Goal: Navigation & Orientation: Find specific page/section

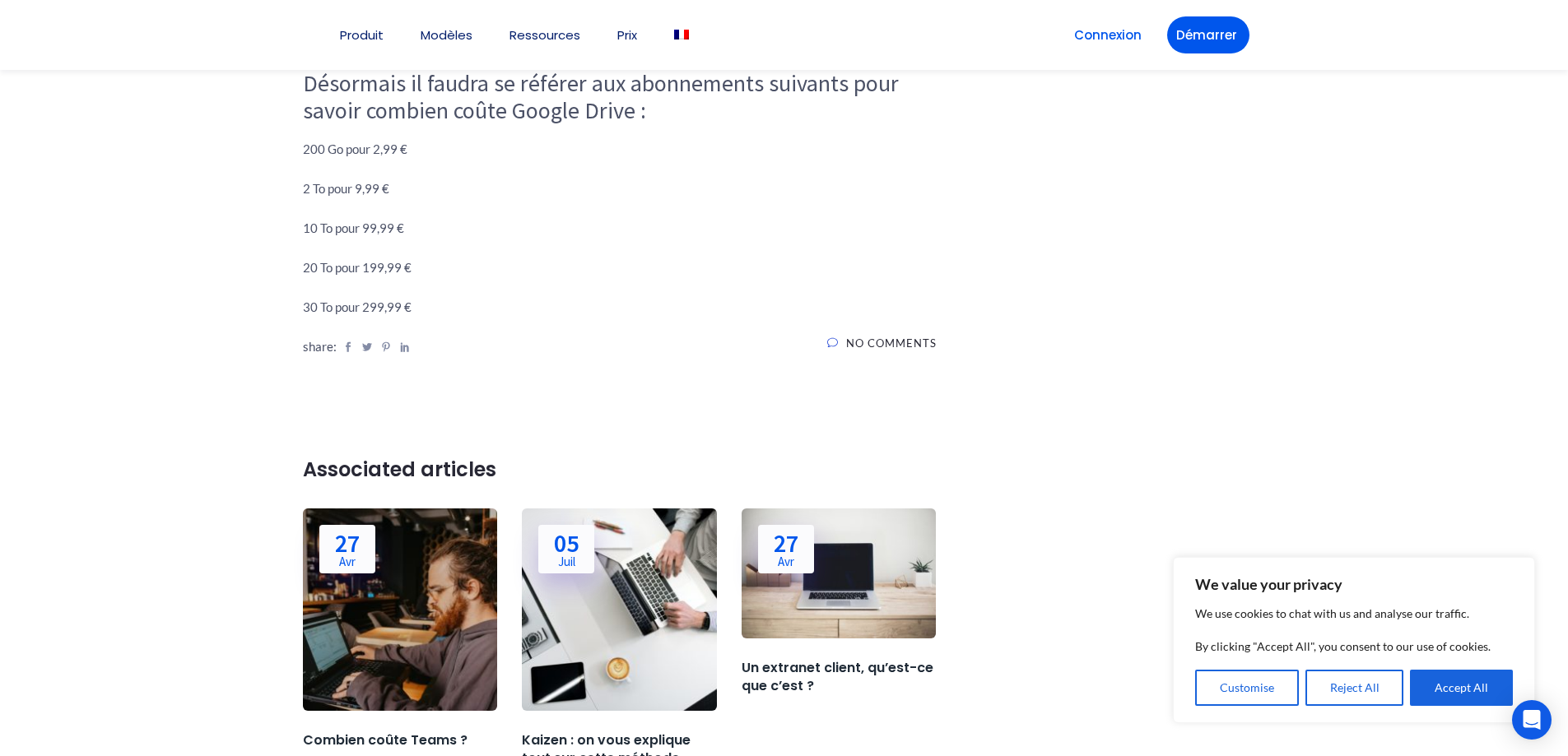
scroll to position [1332, 0]
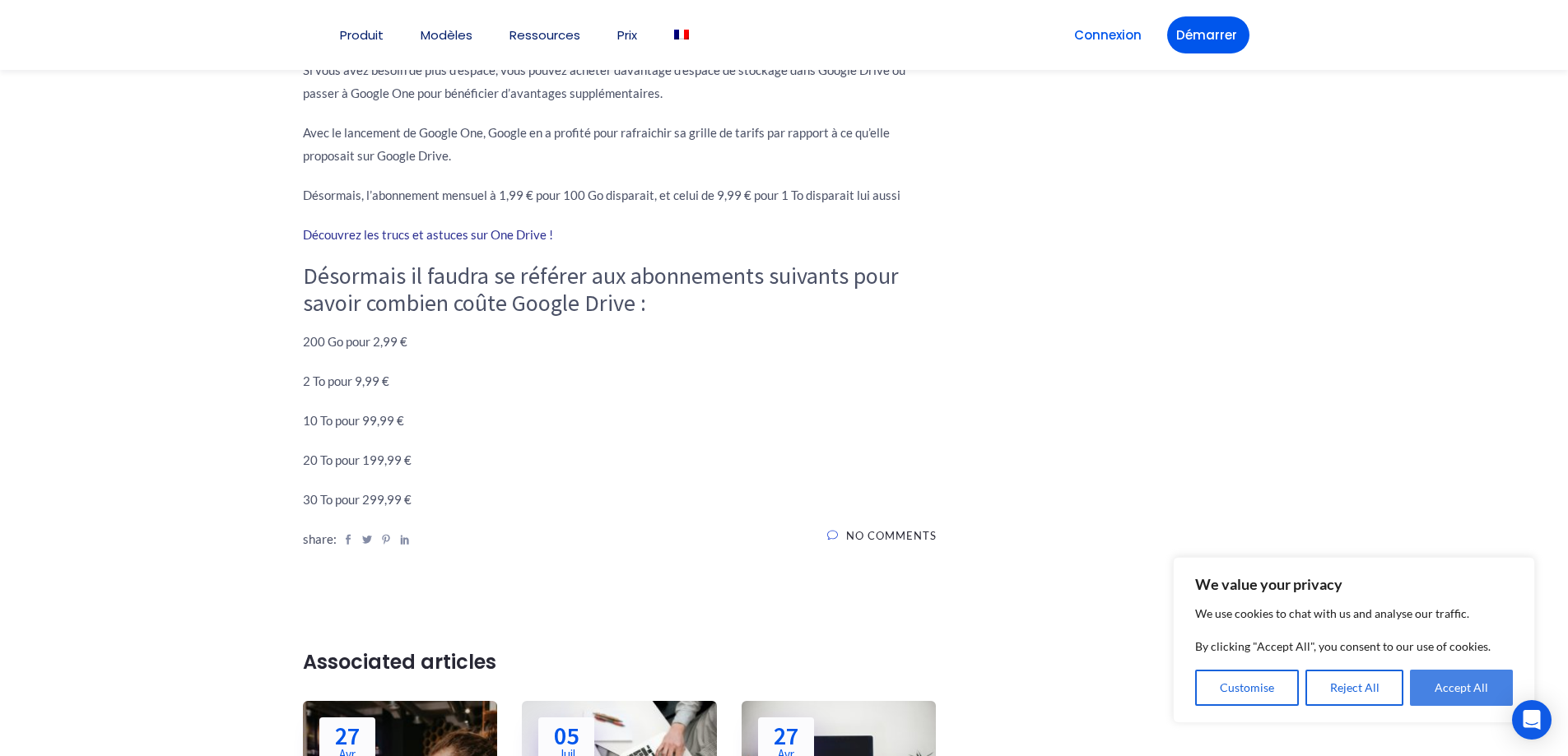
click at [1452, 688] on button "Accept All" at bounding box center [1461, 687] width 103 height 36
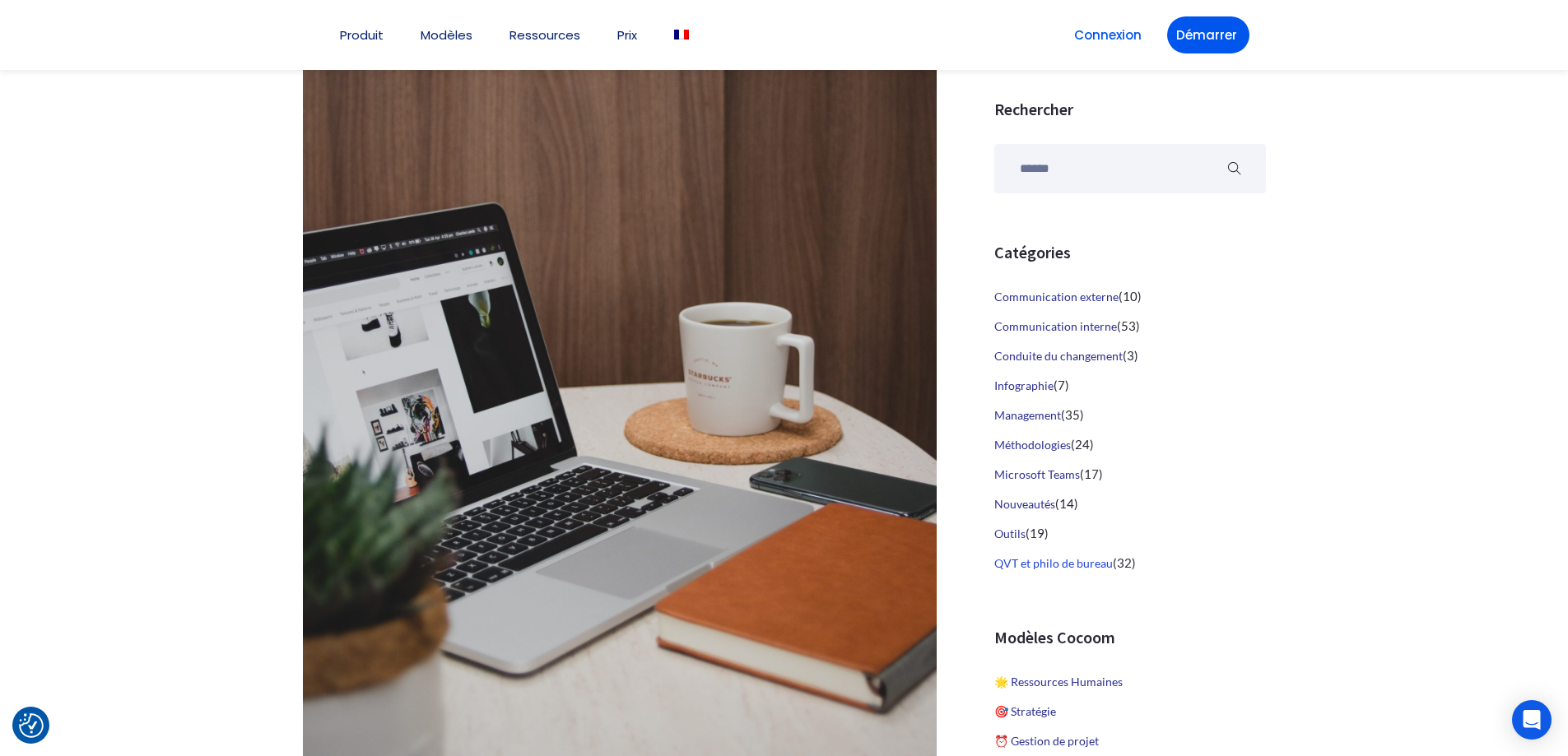
scroll to position [506, 0]
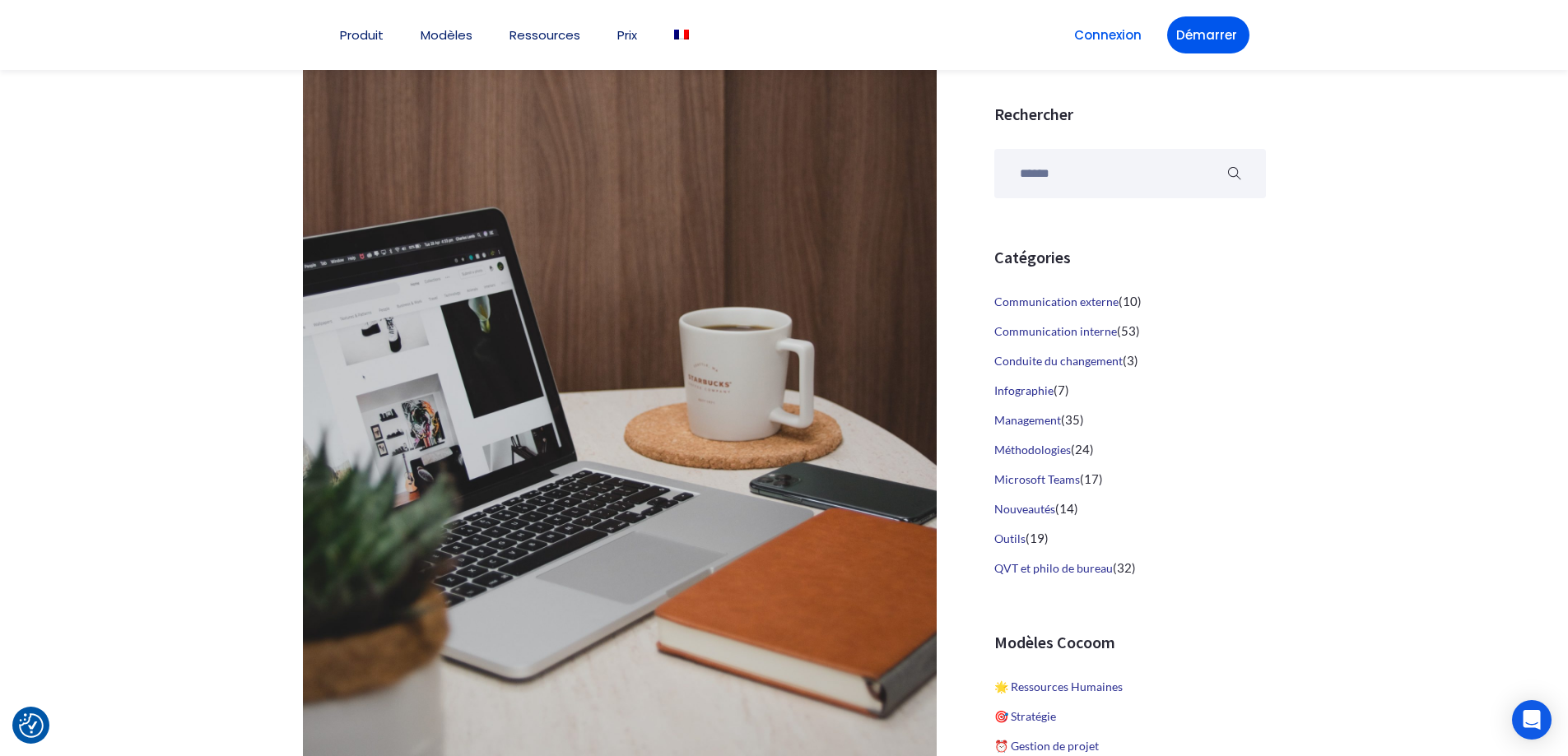
click at [1233, 173] on icon "submit" at bounding box center [1235, 174] width 13 height 13
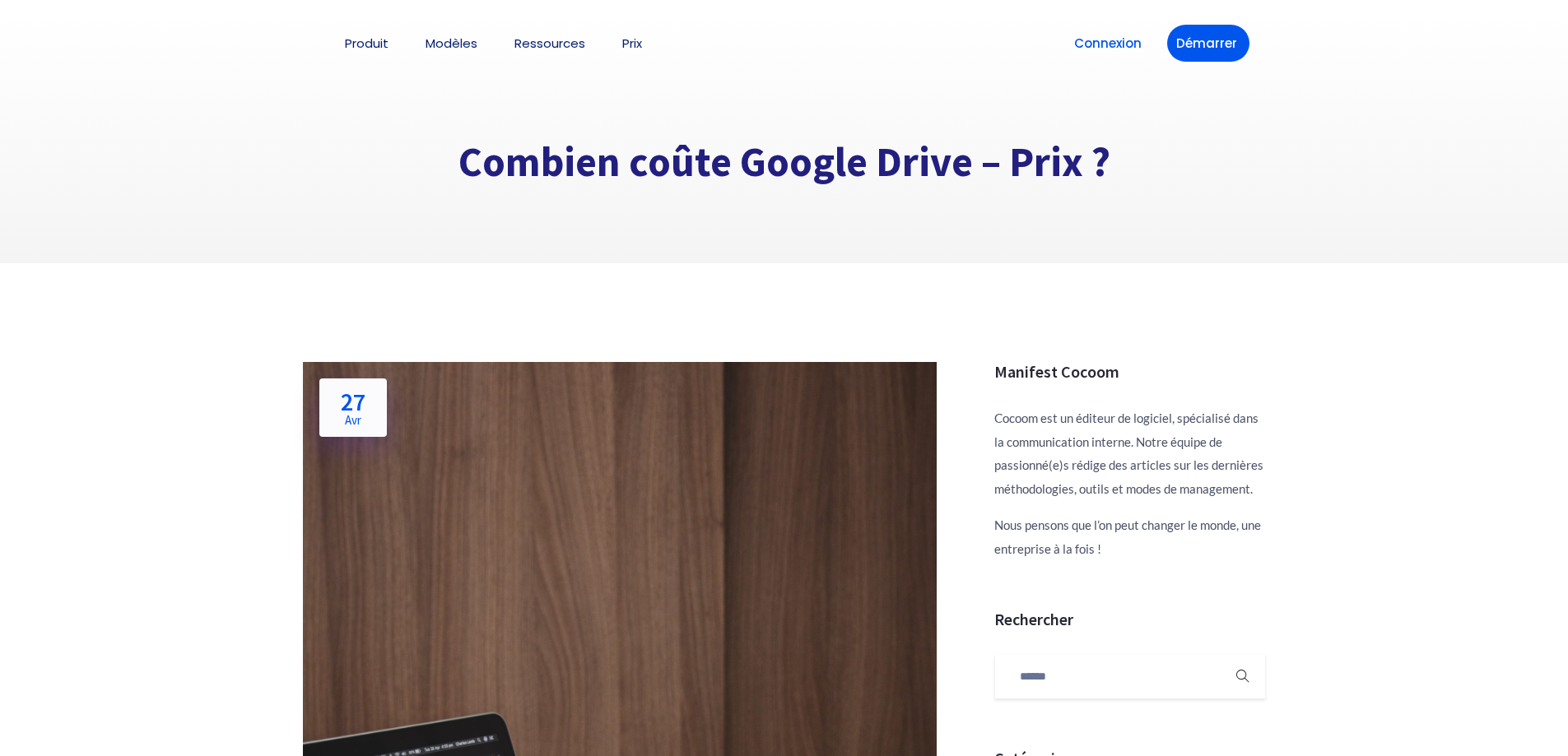
scroll to position [506, 0]
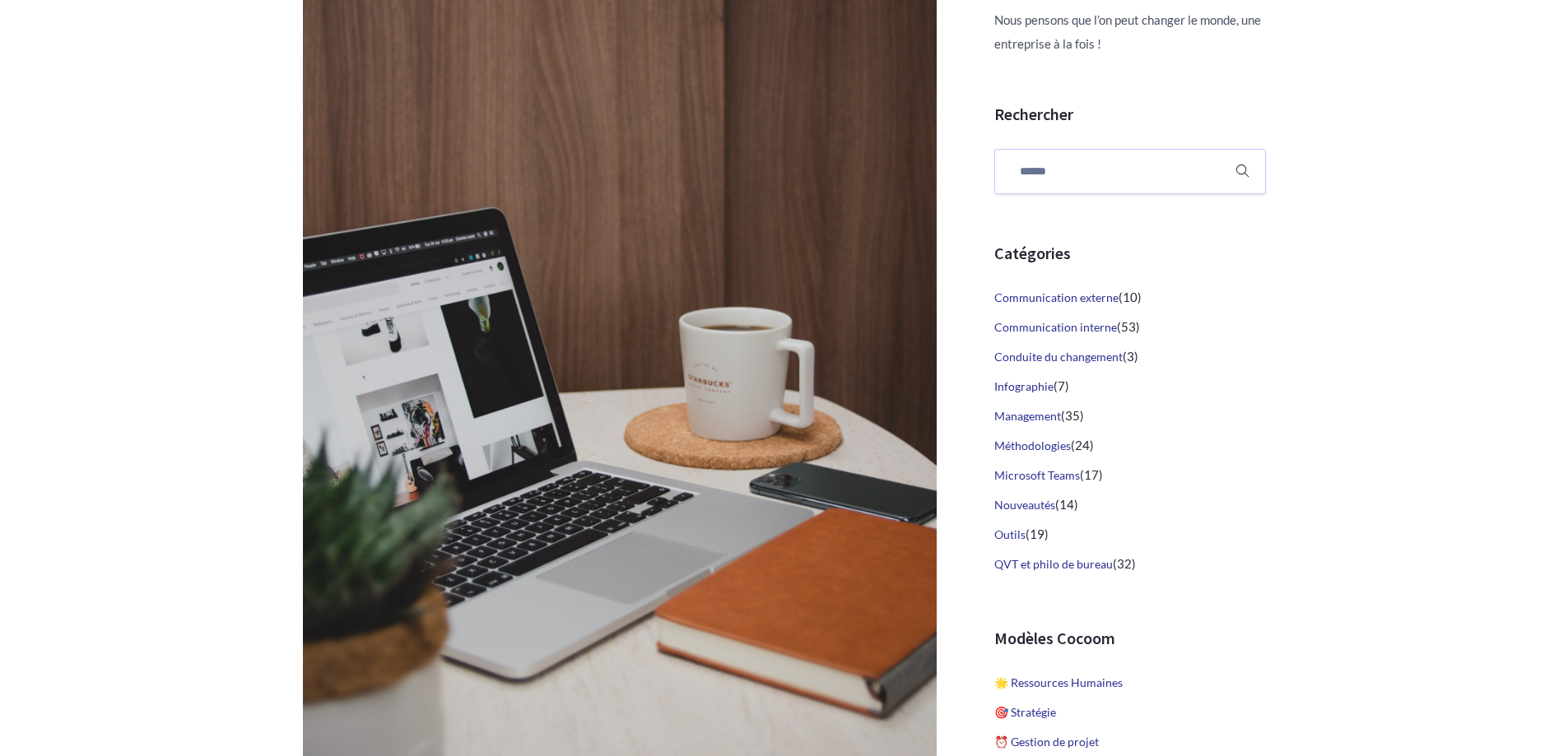
click at [1002, 176] on input "search" at bounding box center [1129, 172] width 271 height 45
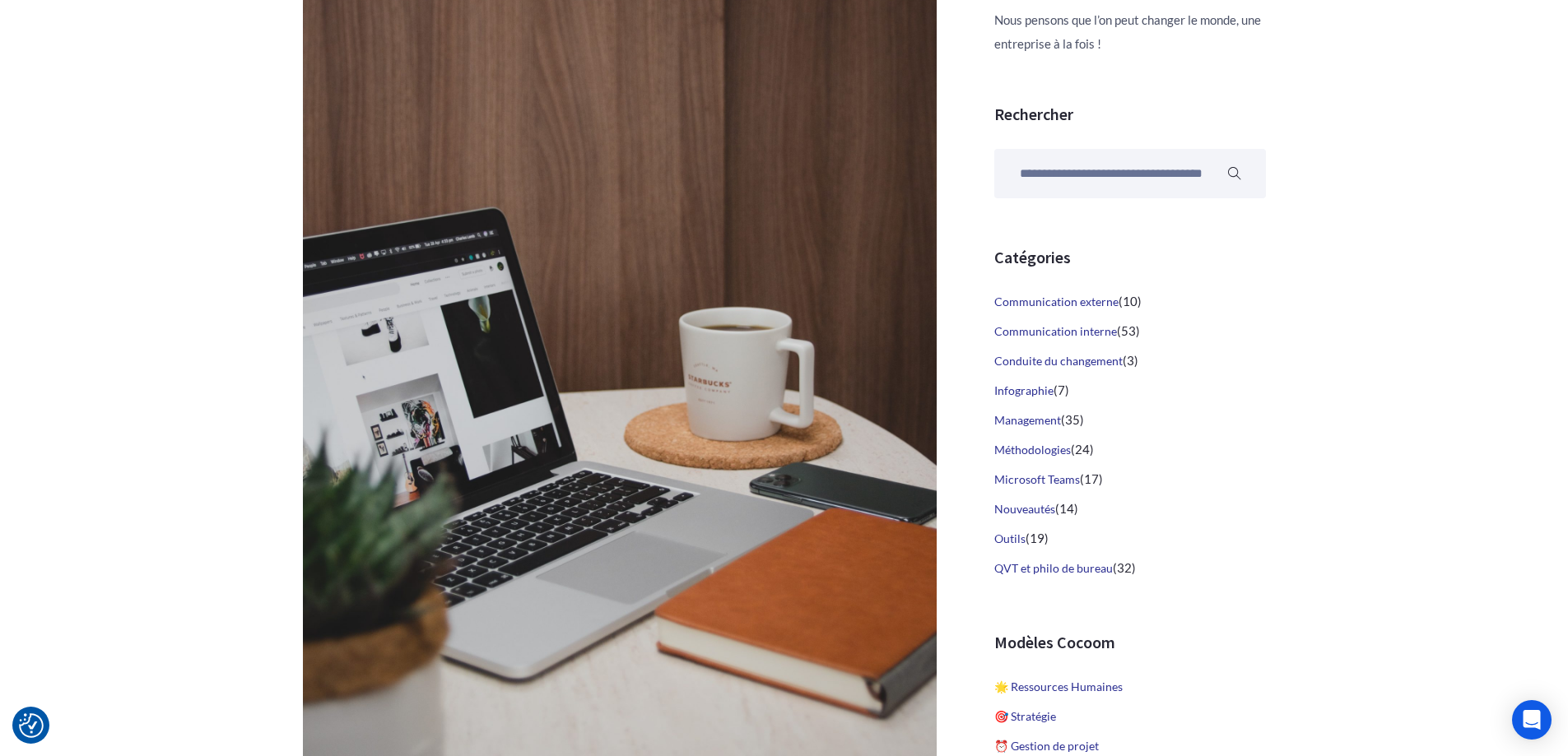
scroll to position [0, 0]
click at [1242, 167] on form "**********" at bounding box center [1129, 173] width 271 height 49
click at [1241, 169] on input "**********" at bounding box center [1129, 173] width 271 height 49
type input "**********"
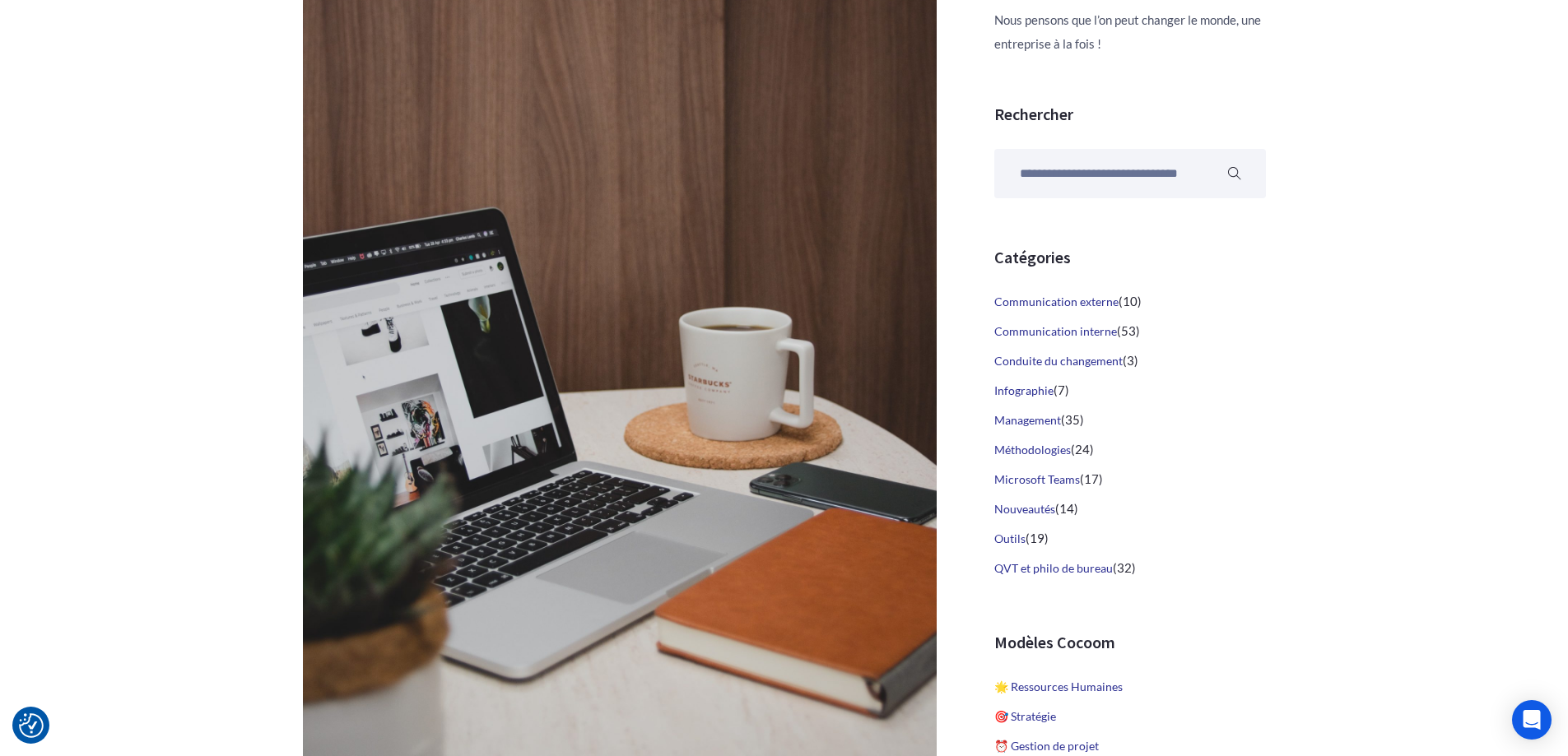
scroll to position [0, 0]
click at [1240, 171] on icon "submit" at bounding box center [1235, 174] width 13 height 13
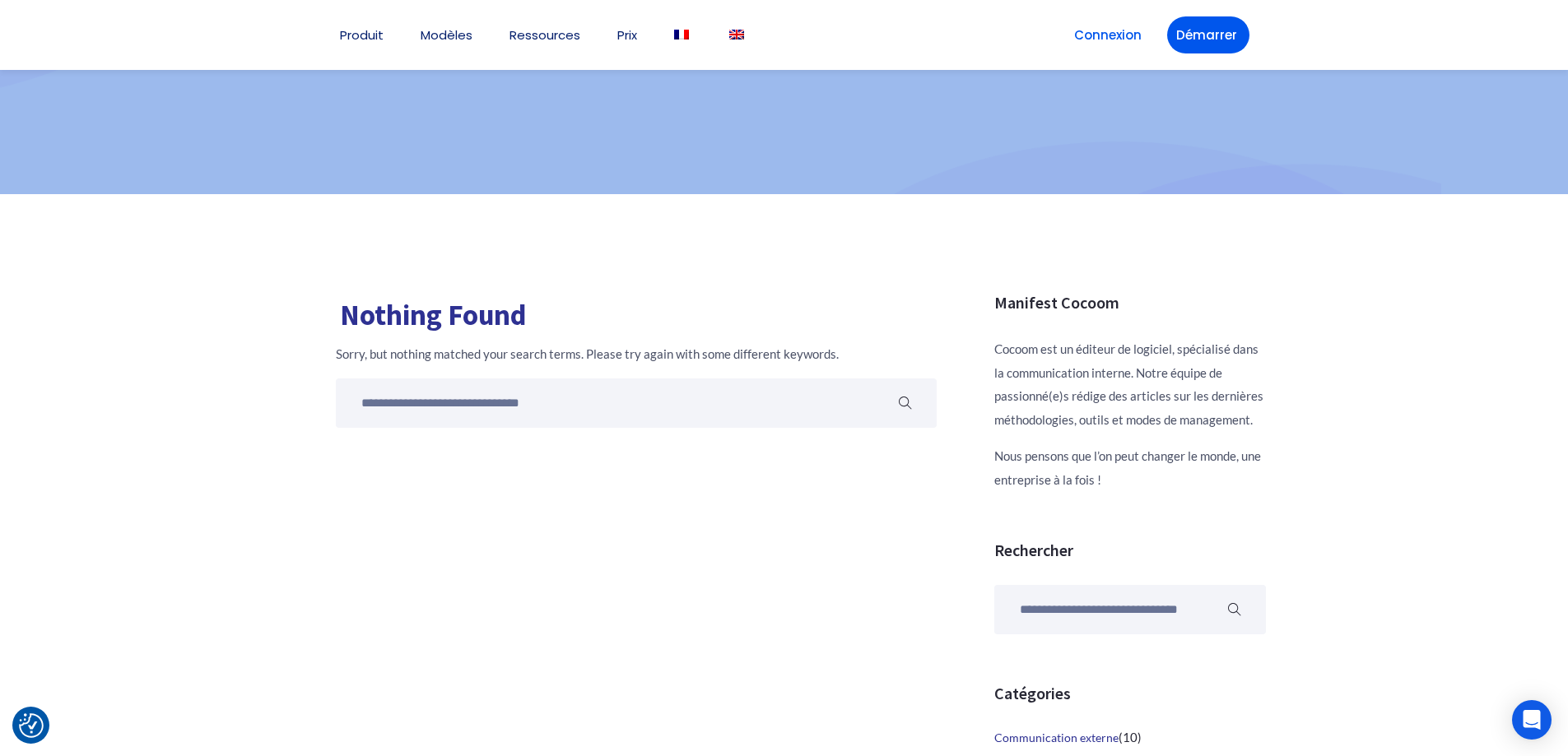
scroll to position [247, 0]
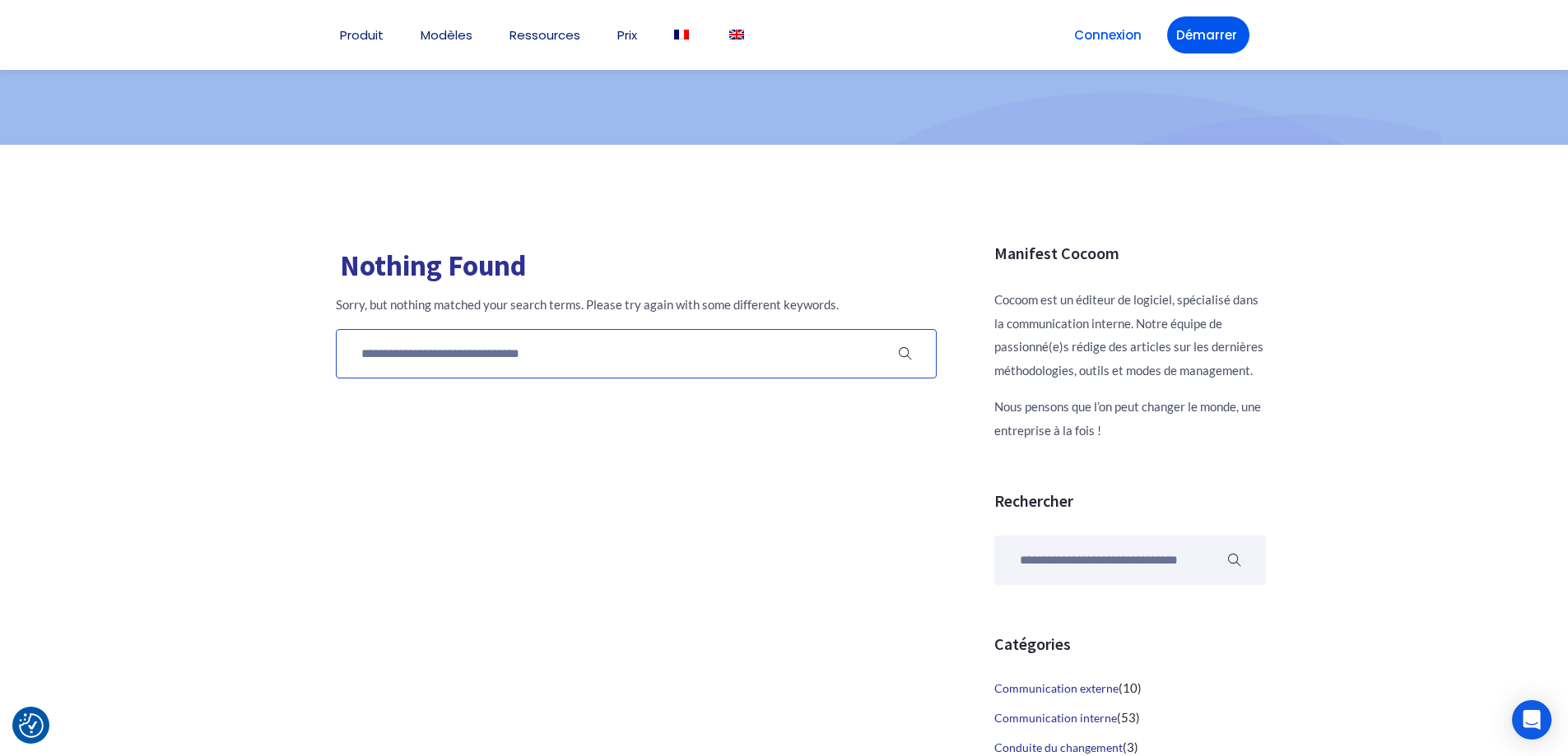
drag, startPoint x: 607, startPoint y: 354, endPoint x: 595, endPoint y: 354, distance: 12.0
click at [595, 354] on input "**********" at bounding box center [636, 353] width 601 height 49
type input "**********"
click at [904, 357] on icon "submit" at bounding box center [905, 354] width 13 height 13
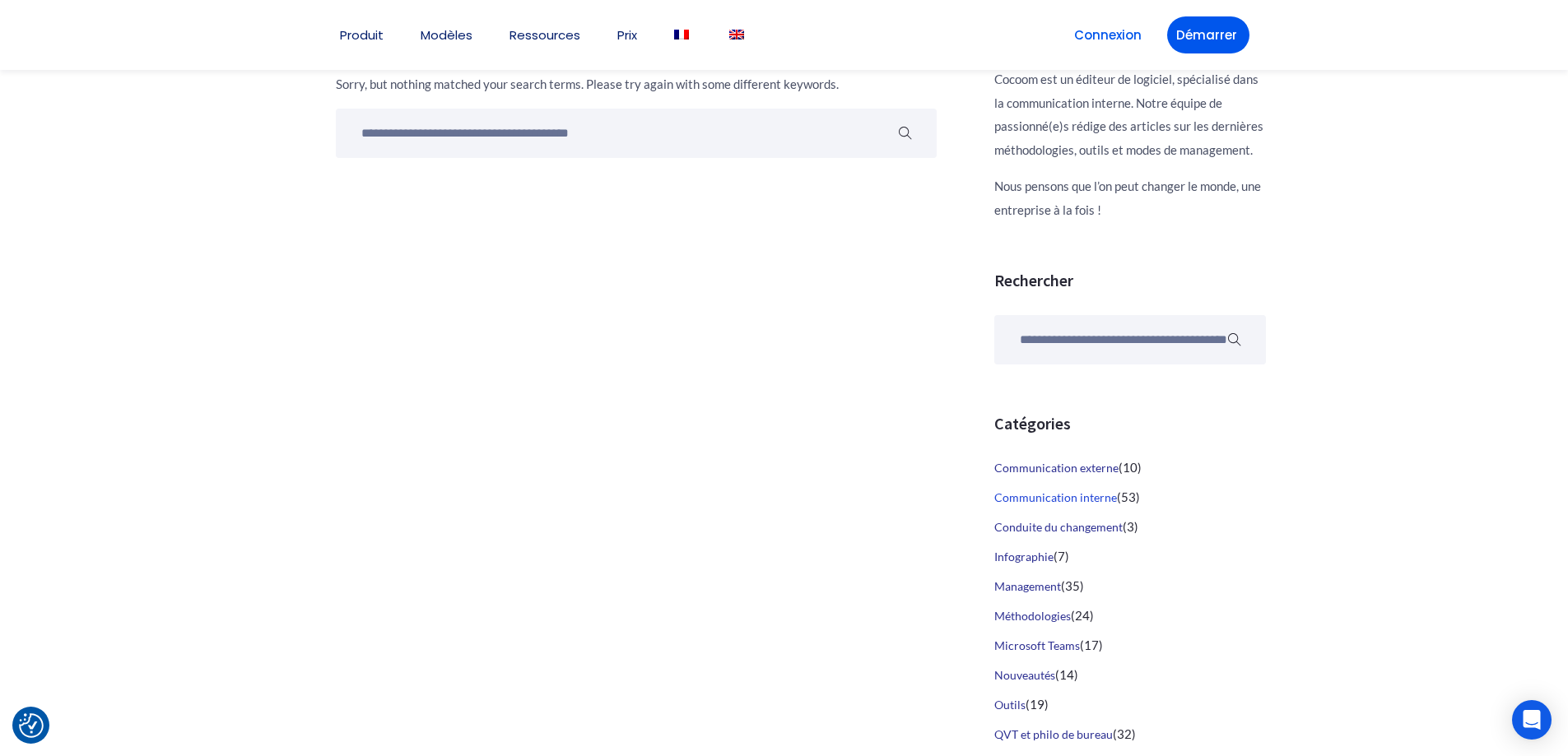
scroll to position [494, 0]
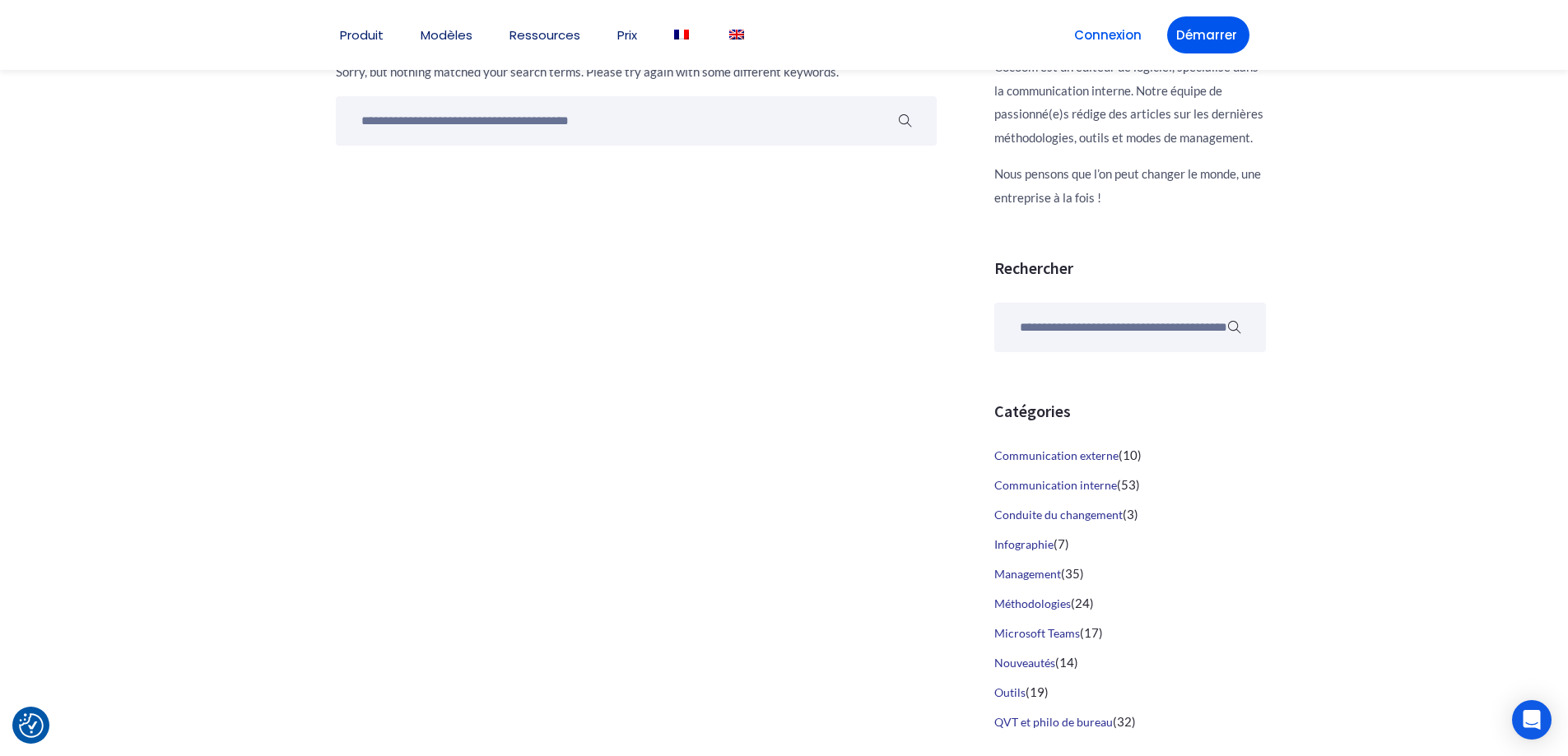
drag, startPoint x: 476, startPoint y: 414, endPoint x: 506, endPoint y: 321, distance: 97.7
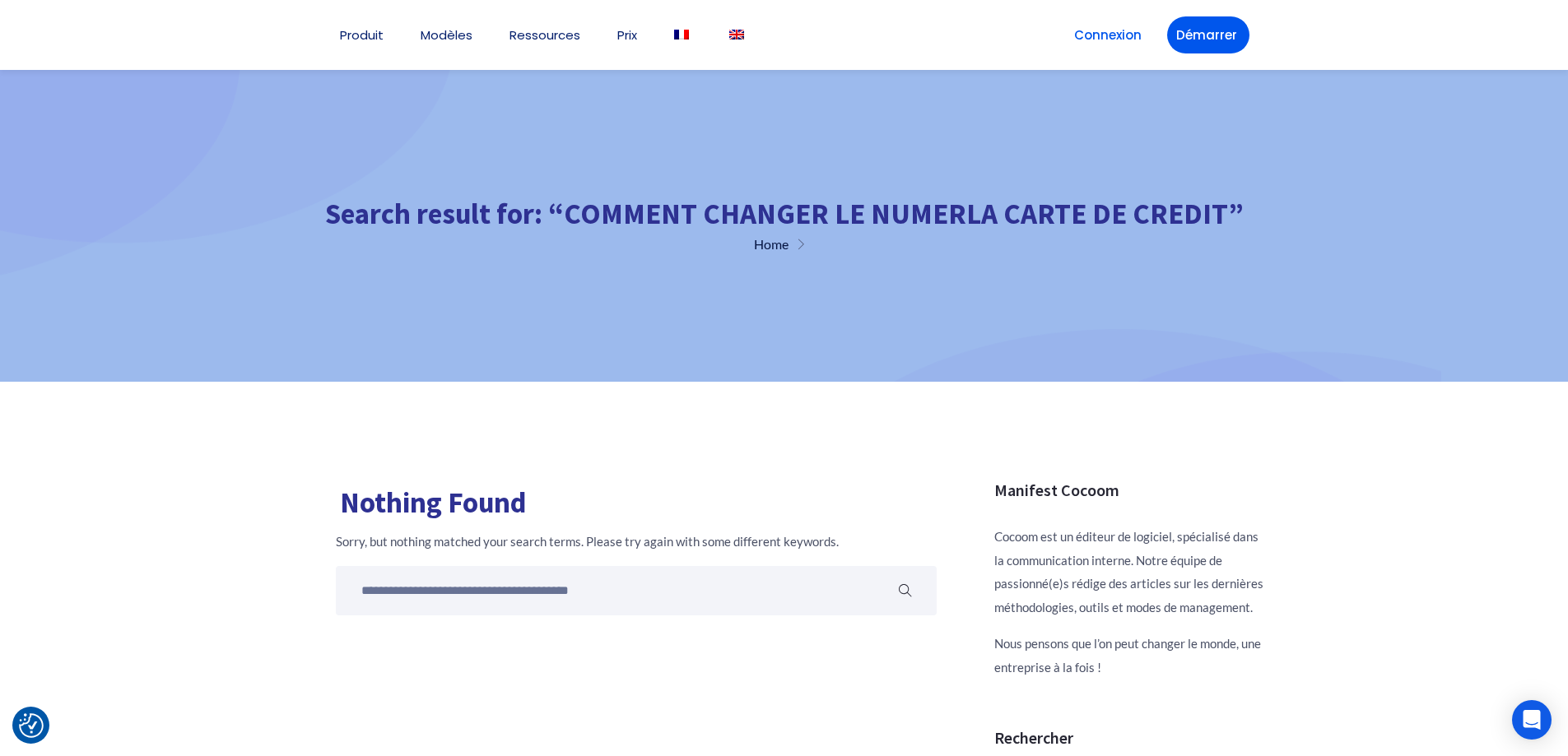
scroll to position [0, 0]
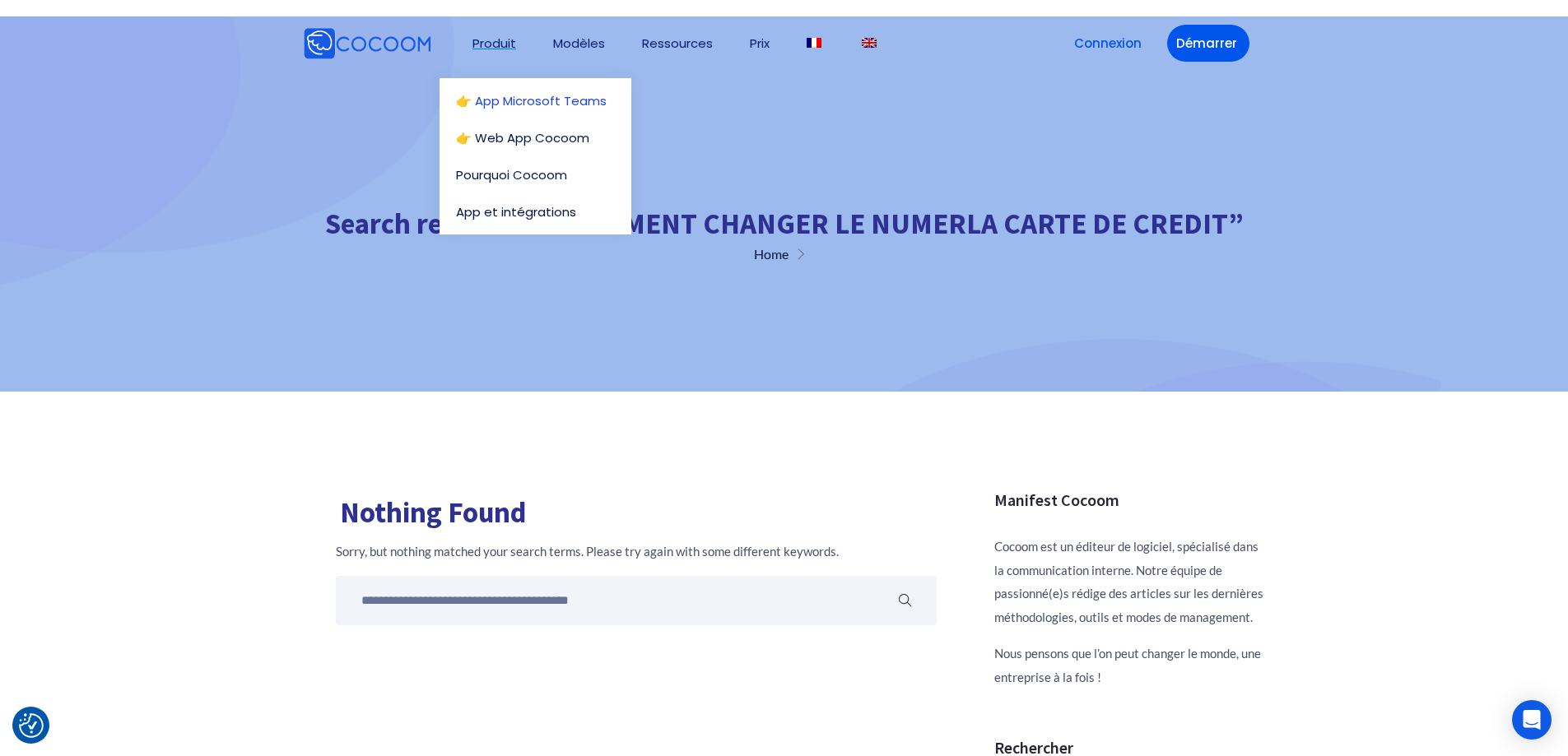
click at [507, 95] on link "👉 App Microsoft Teams" at bounding box center [540, 100] width 167 height 13
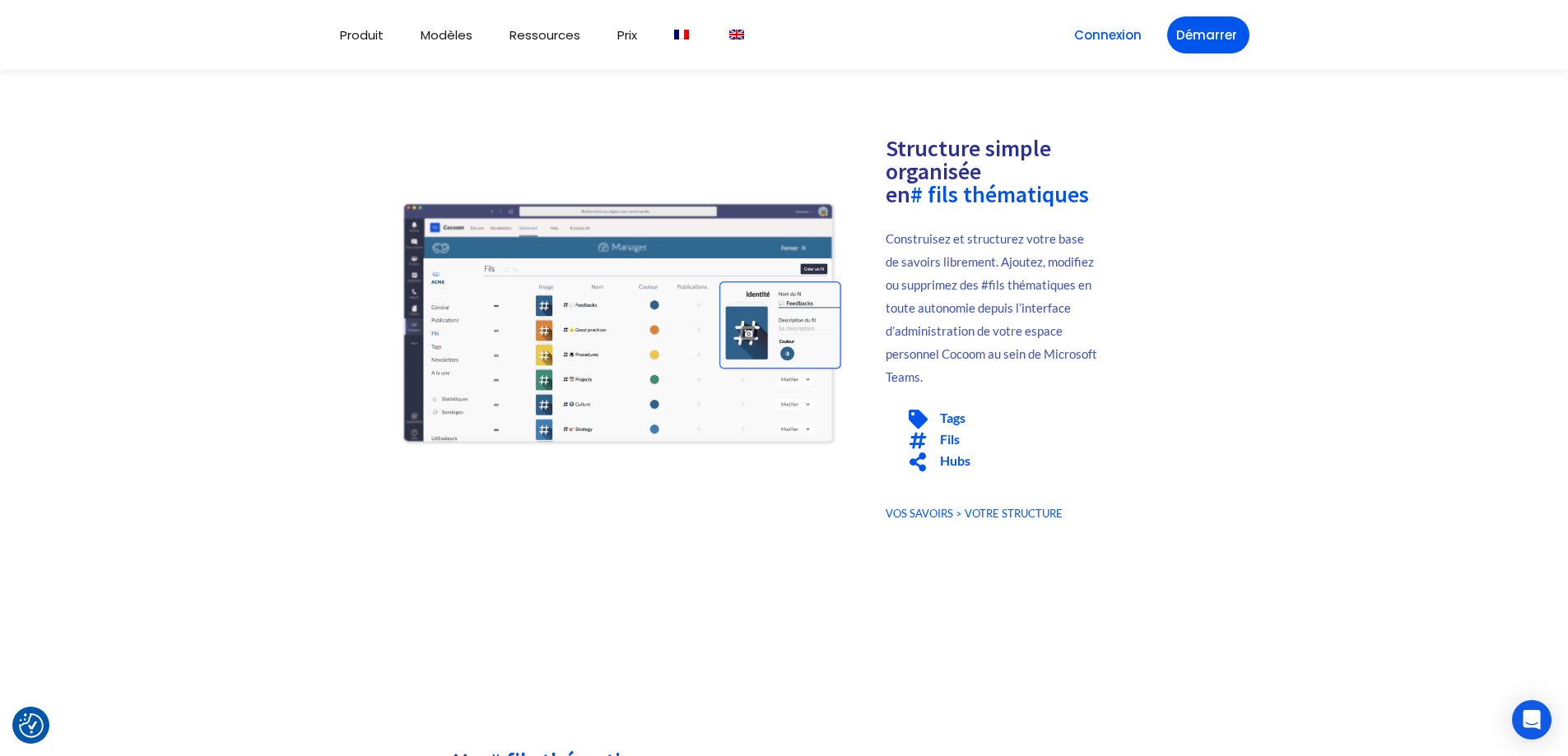
scroll to position [329, 0]
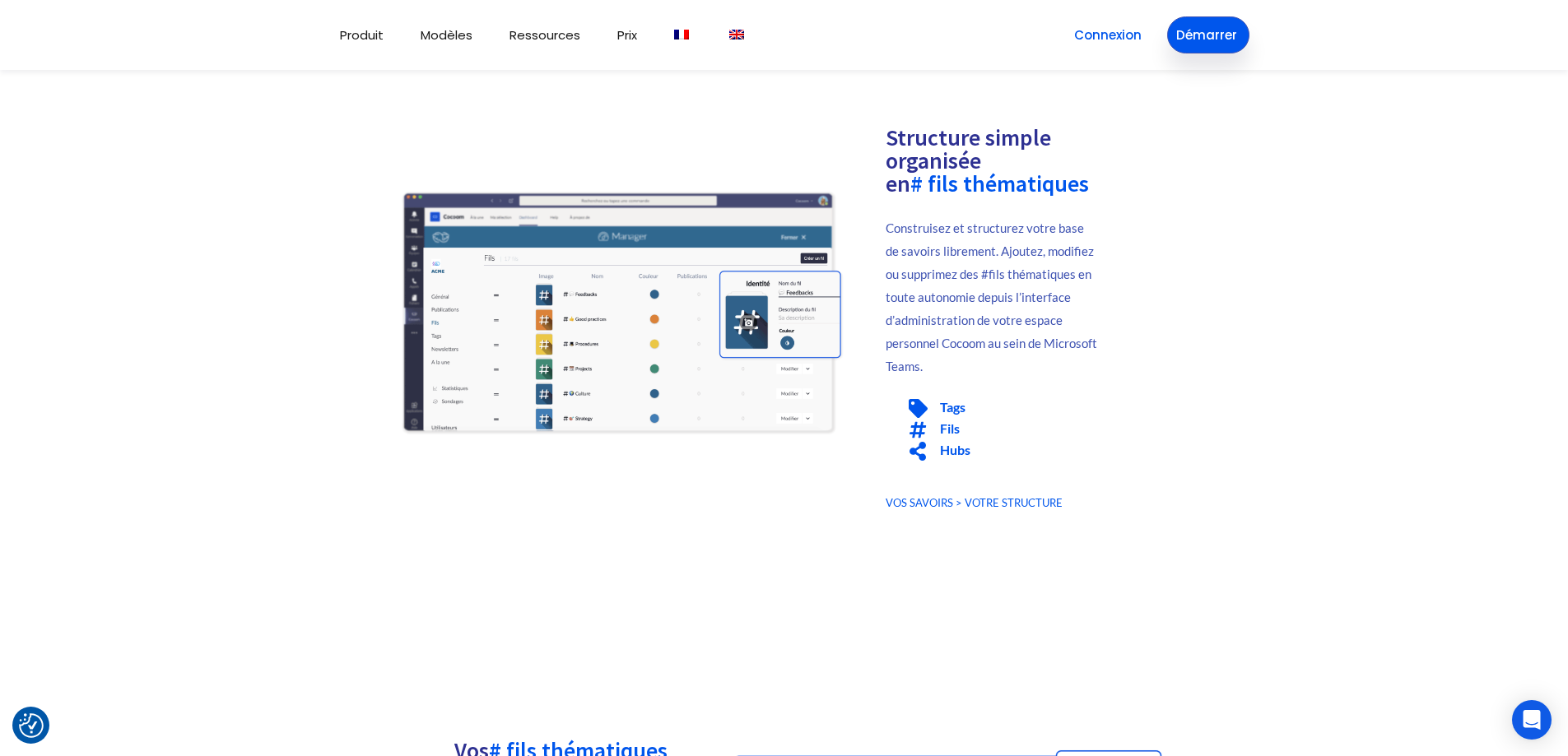
click at [1197, 32] on link "Démarrer" at bounding box center [1208, 35] width 82 height 37
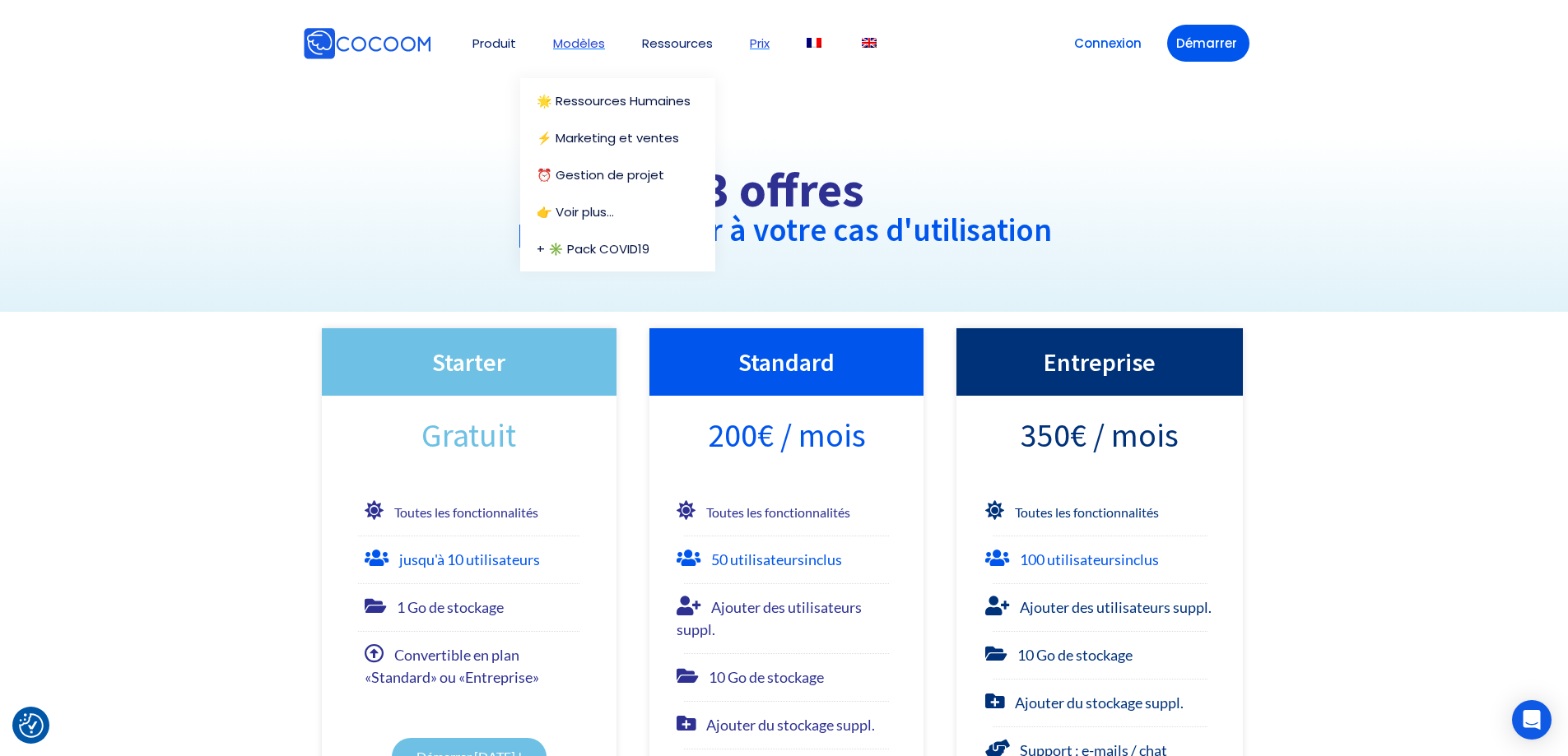
click at [568, 40] on link "Modèles" at bounding box center [579, 43] width 52 height 13
click at [599, 100] on link "🌟 Ressources Humaines" at bounding box center [621, 100] width 170 height 13
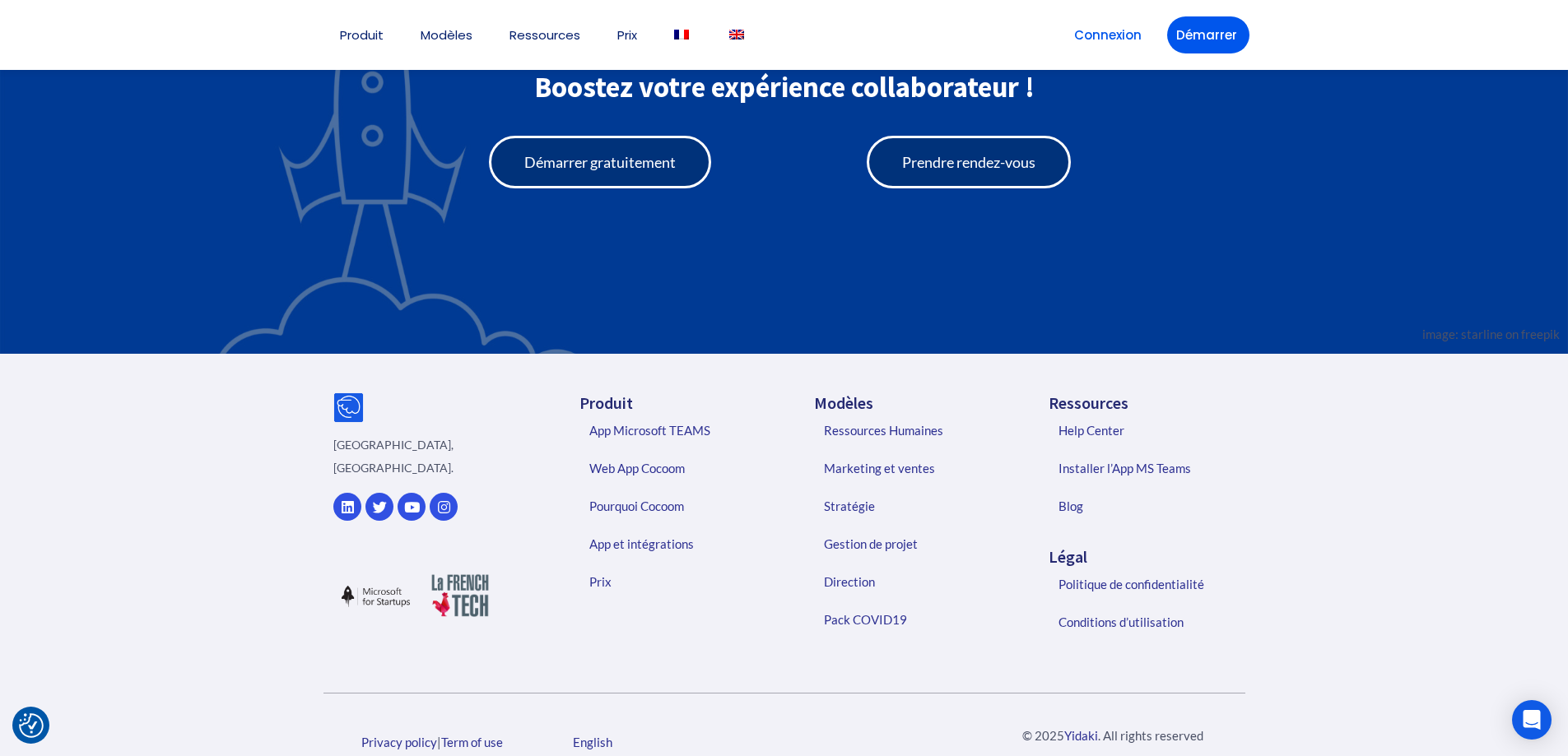
scroll to position [3066, 0]
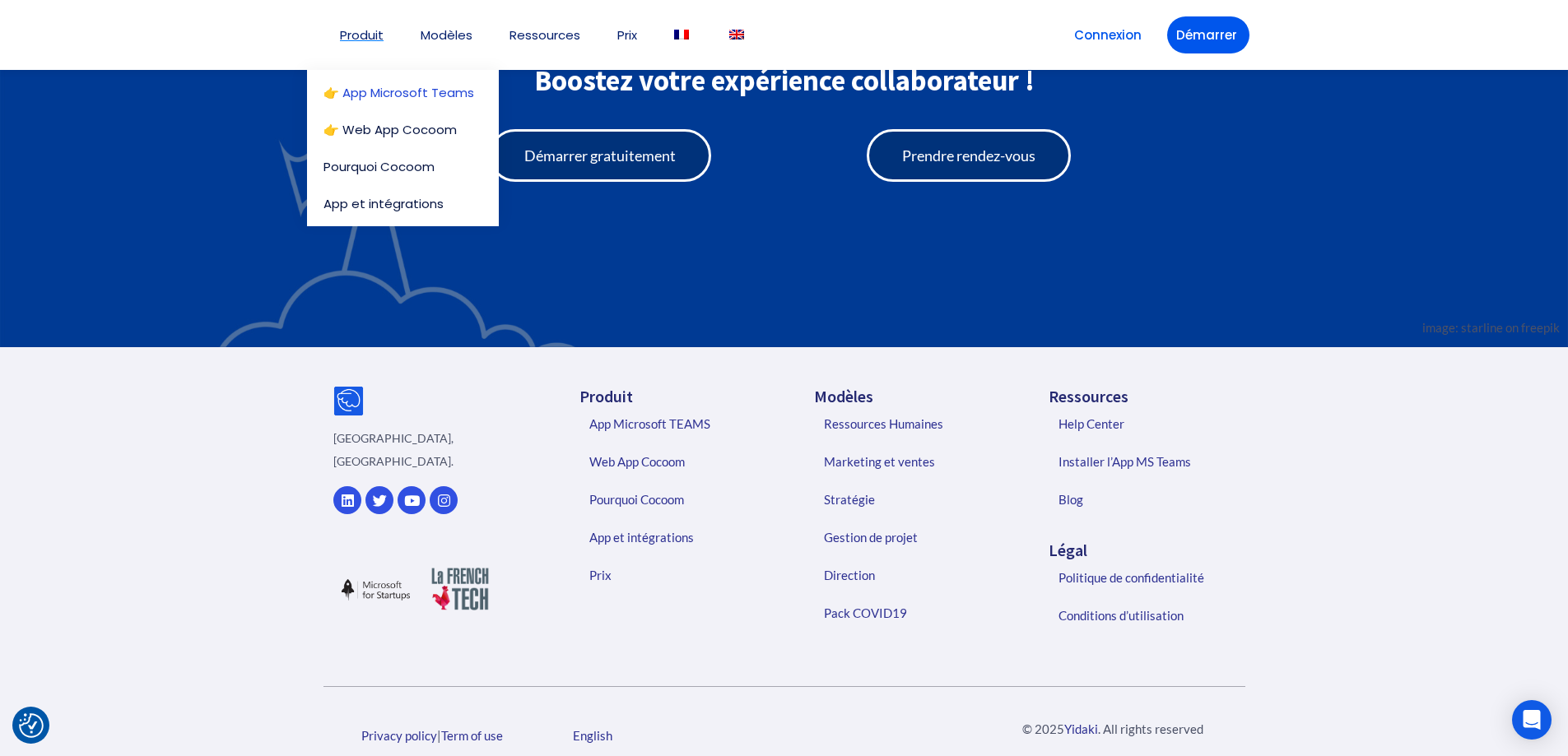
click at [380, 88] on link "👉 App Microsoft Teams" at bounding box center [407, 92] width 167 height 13
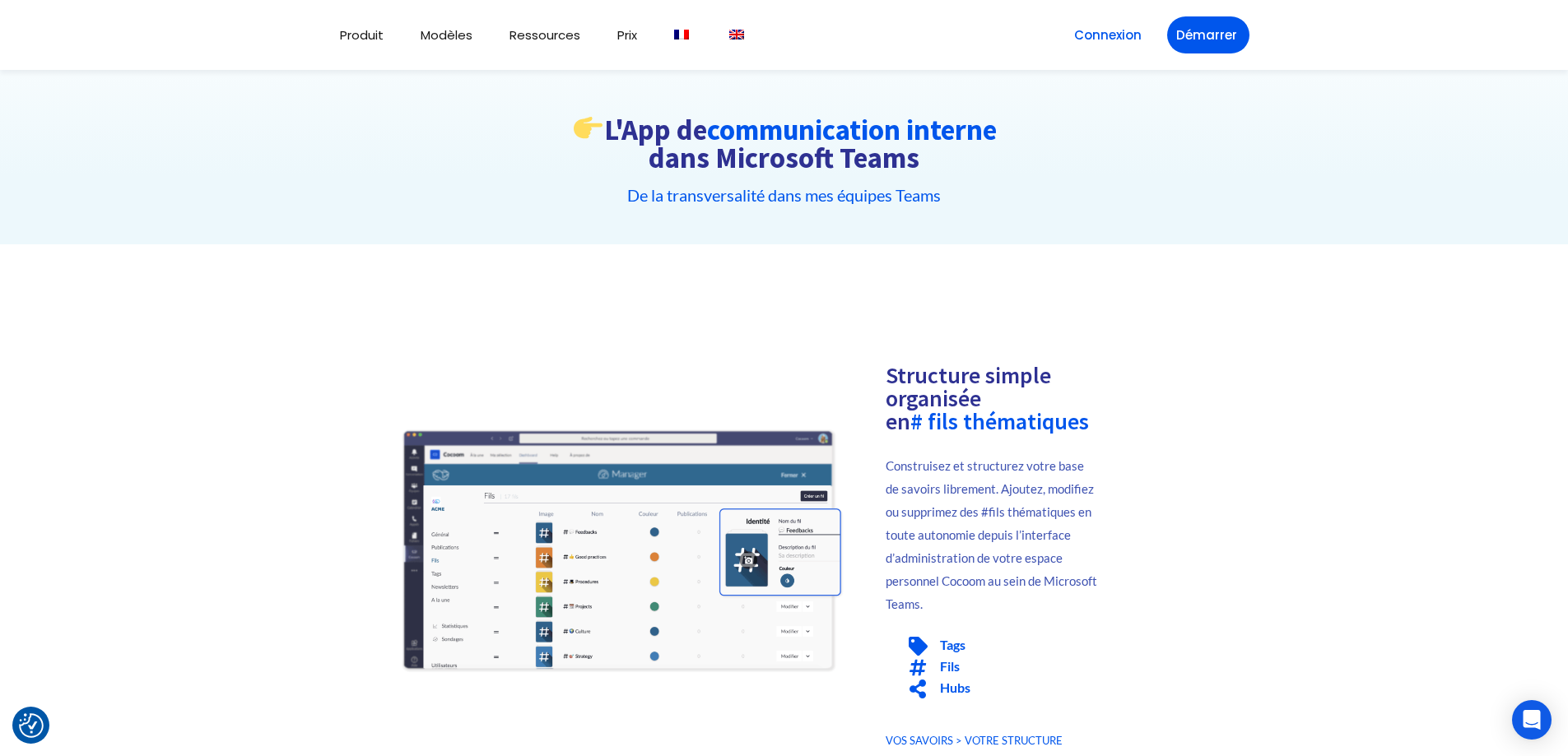
scroll to position [247, 0]
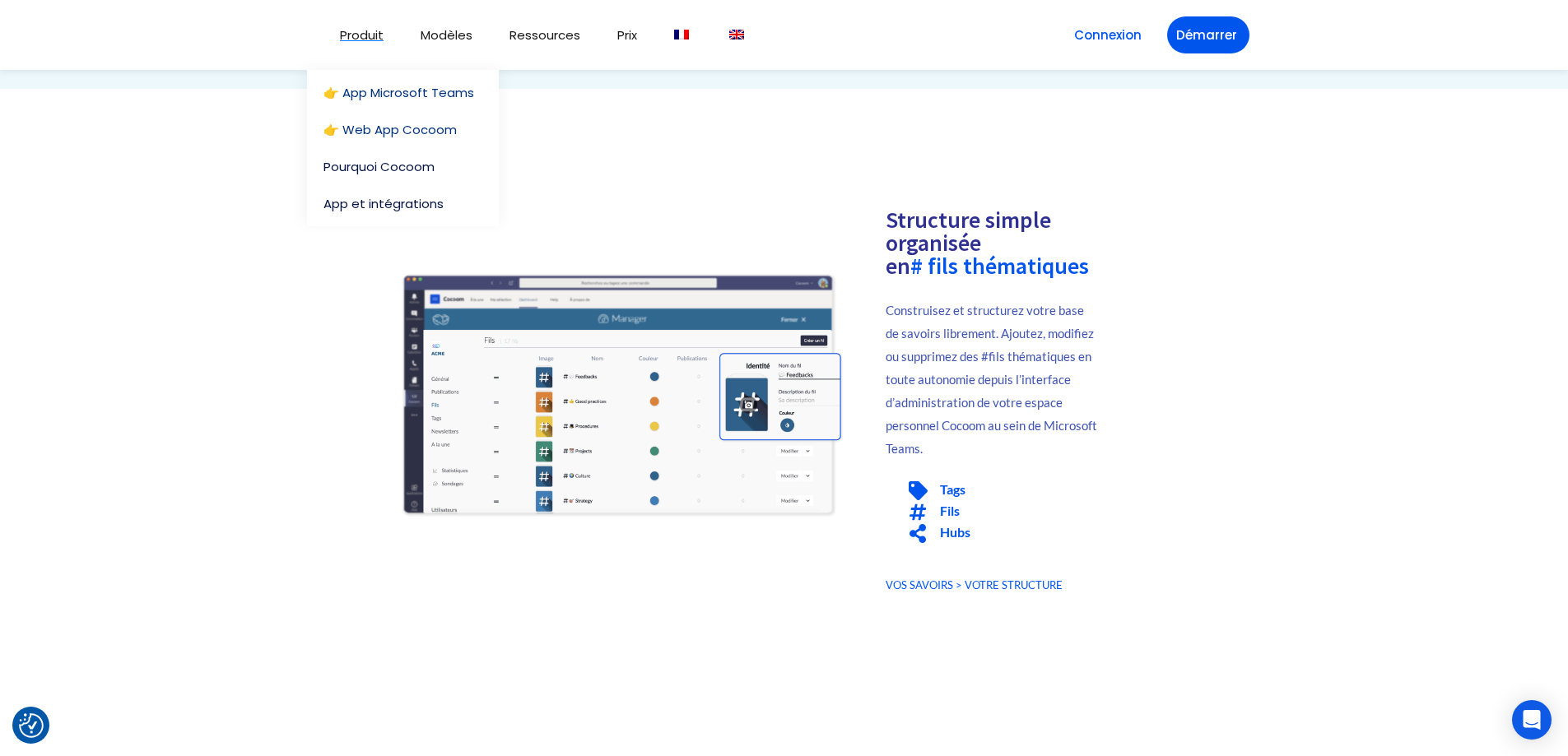
click at [375, 126] on link "👉 Web App Cocoom" at bounding box center [403, 129] width 159 height 13
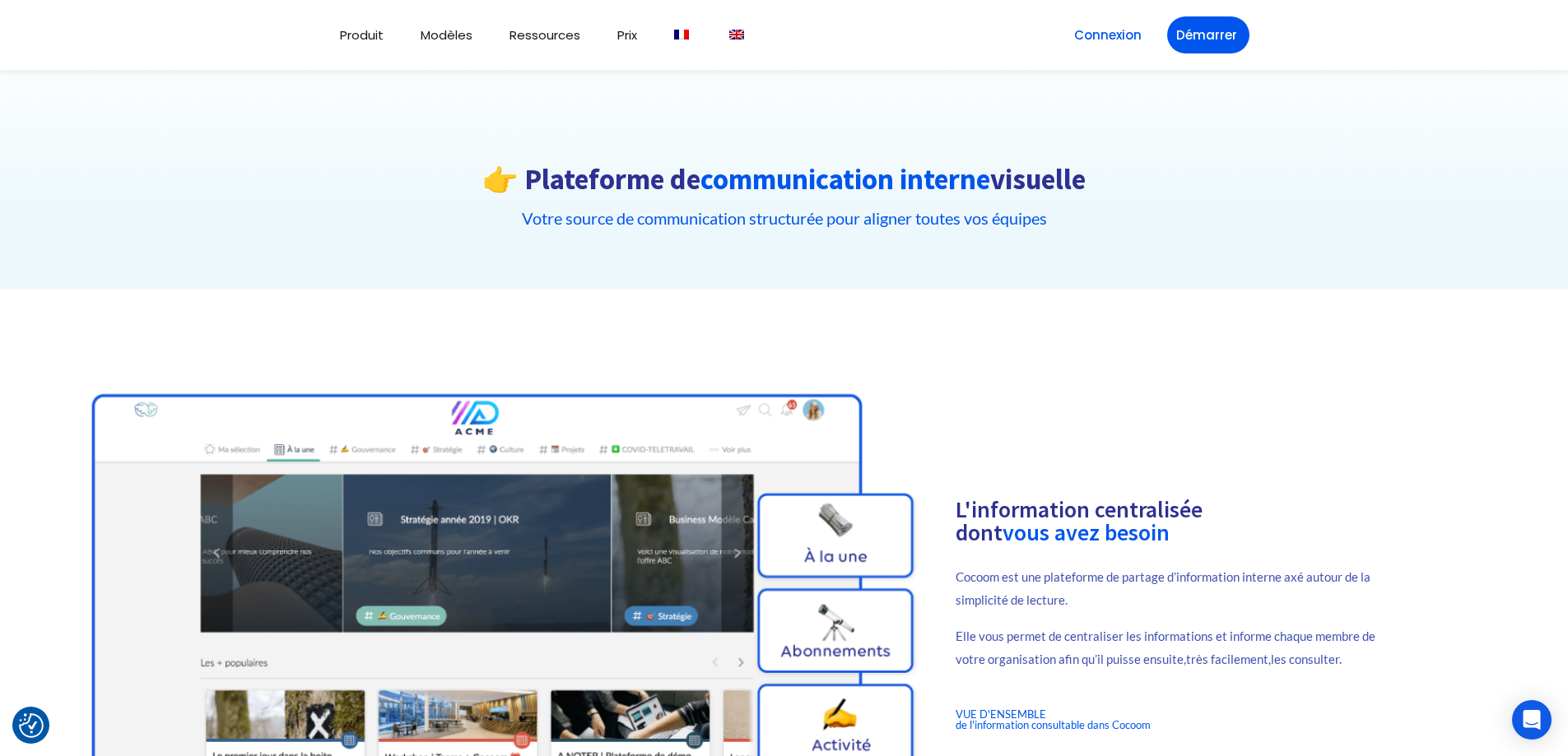
scroll to position [247, 0]
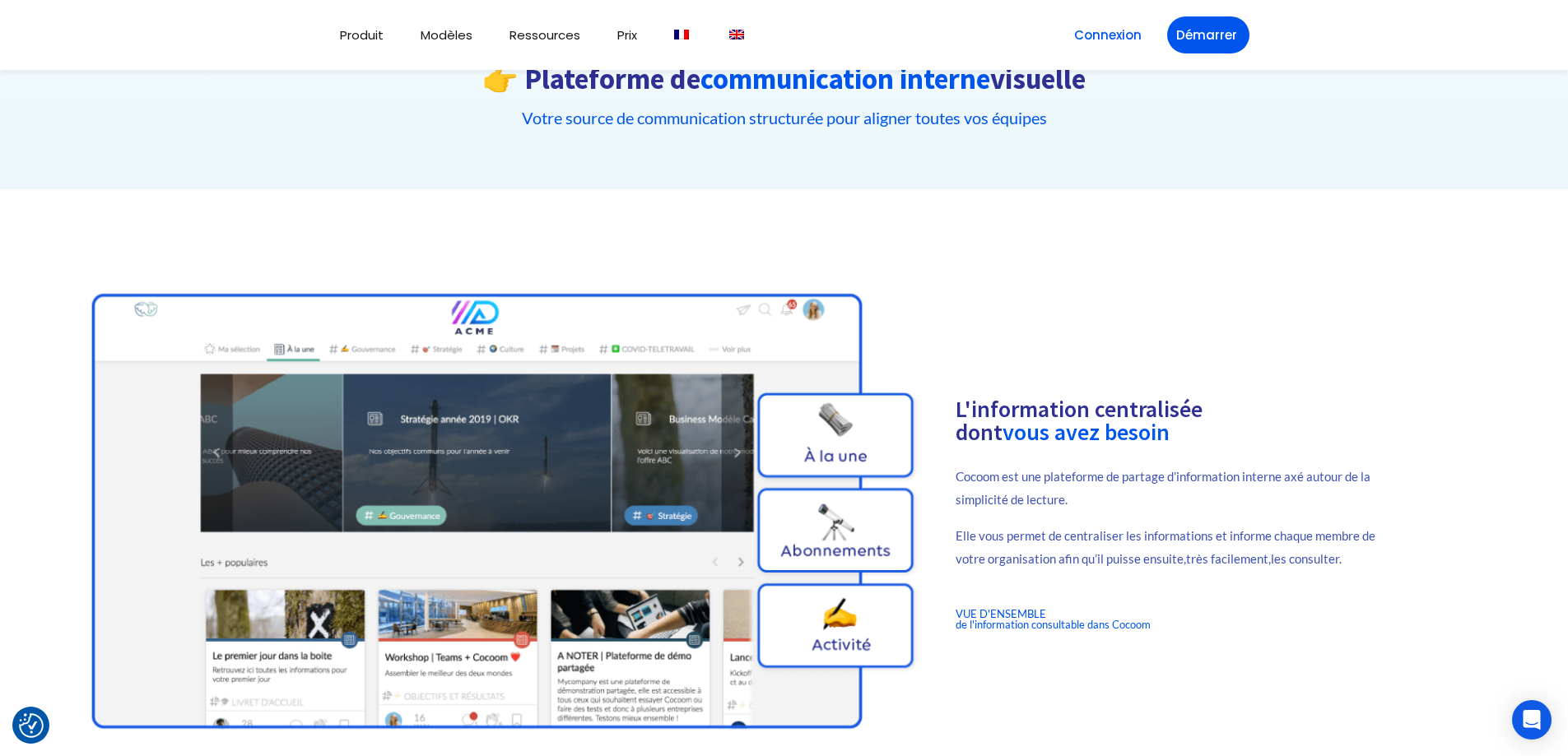
click at [805, 517] on img at bounding box center [502, 510] width 832 height 470
click at [834, 511] on img at bounding box center [502, 510] width 832 height 470
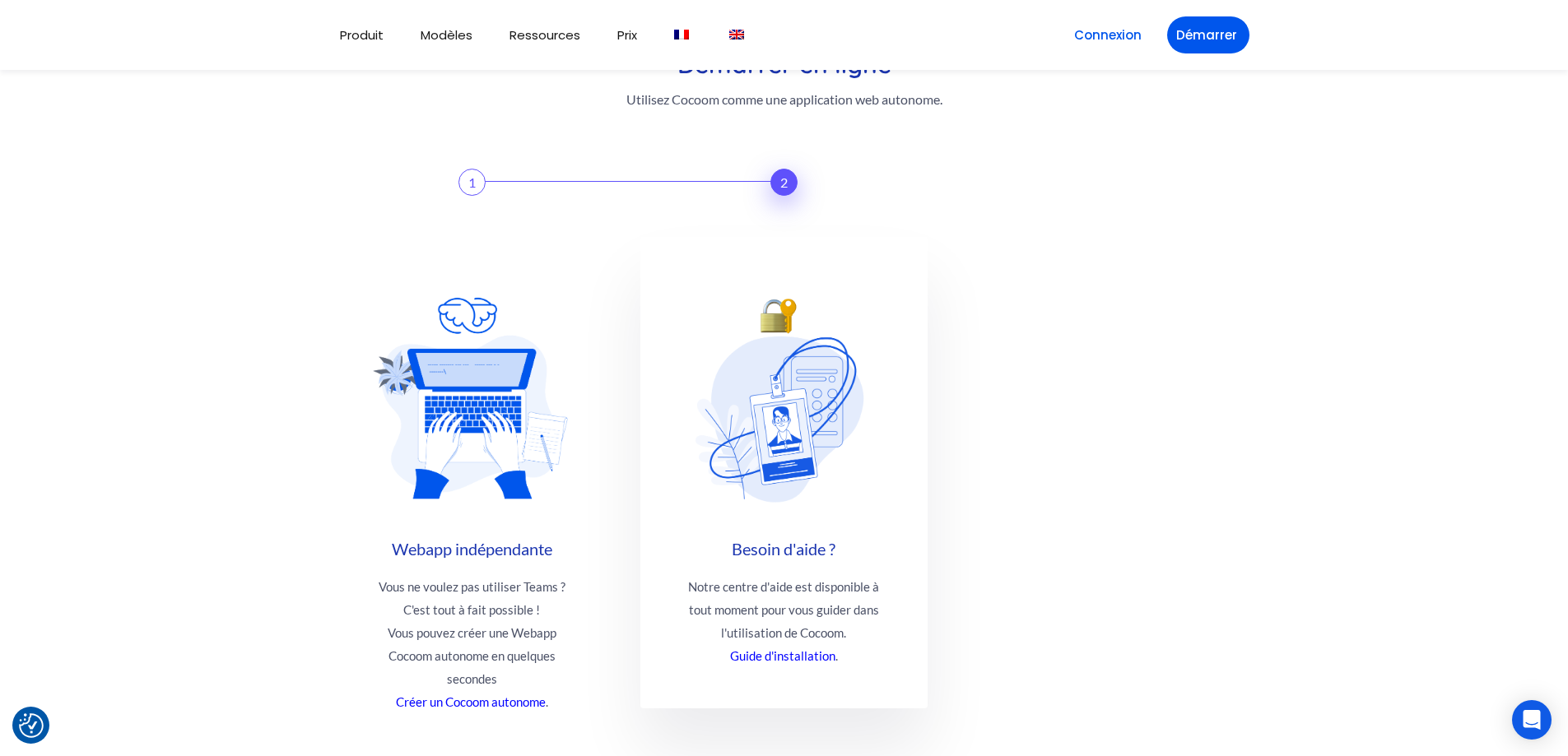
scroll to position [5103, 0]
